Goal: Task Accomplishment & Management: Use online tool/utility

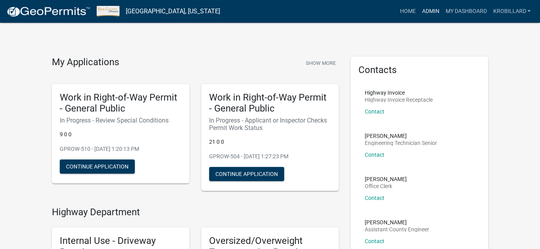
click at [436, 9] on link "Admin" at bounding box center [431, 11] width 24 height 15
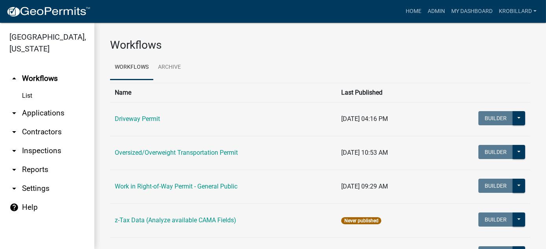
click at [49, 171] on link "arrow_drop_down Reports" at bounding box center [47, 169] width 94 height 19
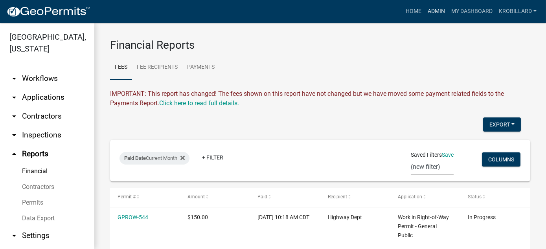
click at [439, 9] on link "Admin" at bounding box center [436, 11] width 24 height 15
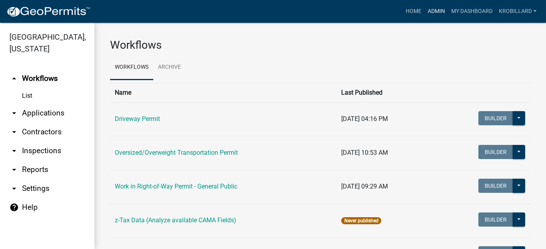
scroll to position [43, 0]
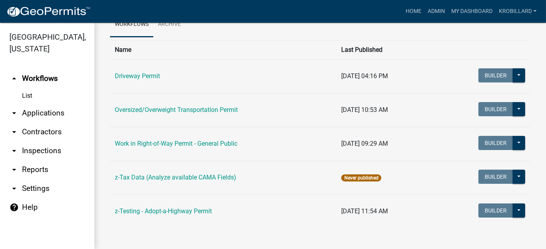
click at [29, 169] on link "arrow_drop_down Reports" at bounding box center [47, 169] width 94 height 19
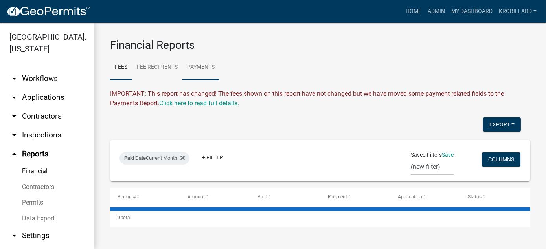
click at [203, 66] on link "Payments" at bounding box center [200, 67] width 37 height 25
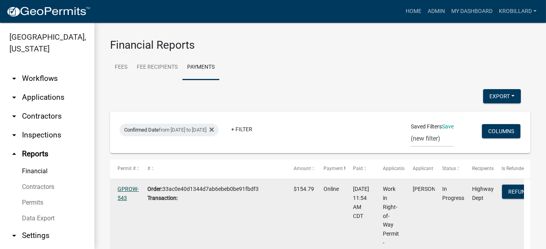
click at [125, 189] on link "GPROW-543" at bounding box center [127, 193] width 21 height 15
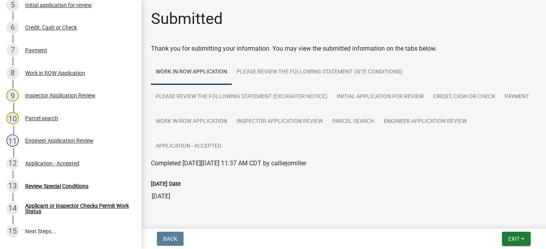
scroll to position [234, 0]
